Goal: Task Accomplishment & Management: Manage account settings

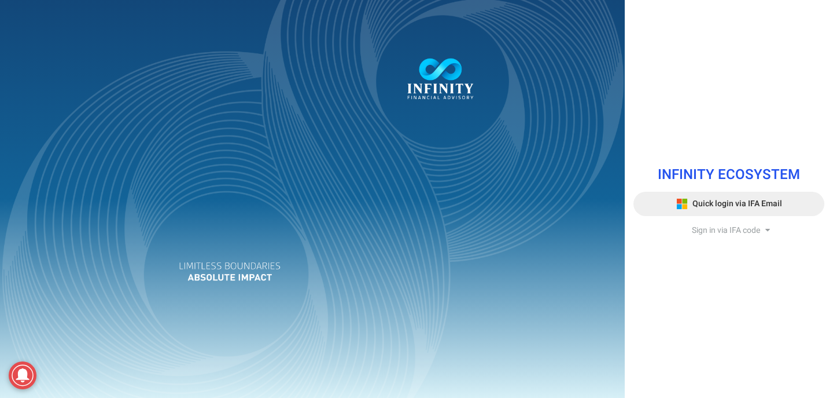
click at [699, 208] on span "Quick login via IFA Email" at bounding box center [738, 203] width 90 height 12
